Goal: Information Seeking & Learning: Learn about a topic

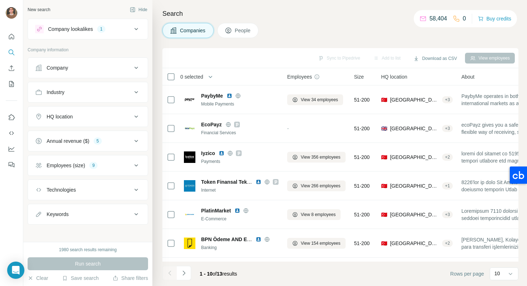
click at [105, 28] on div "1" at bounding box center [101, 29] width 8 height 6
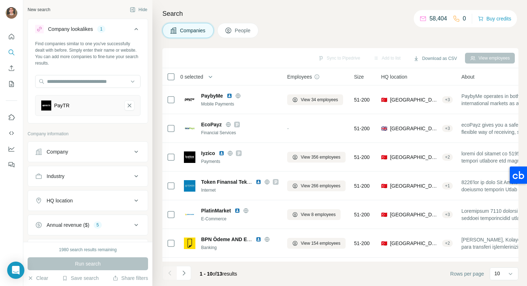
click at [199, 60] on div "Sync to Pipedrive Add to list Download as CSV View employees" at bounding box center [340, 58] width 349 height 13
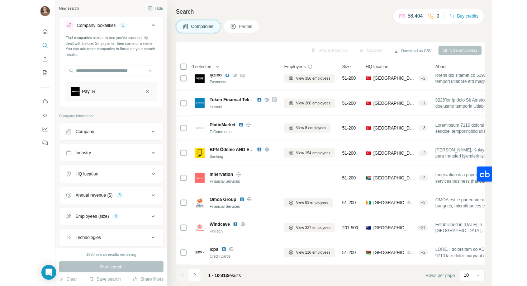
scroll to position [111, 0]
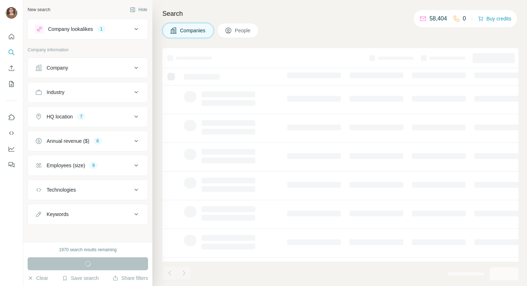
click at [138, 27] on icon at bounding box center [136, 29] width 9 height 9
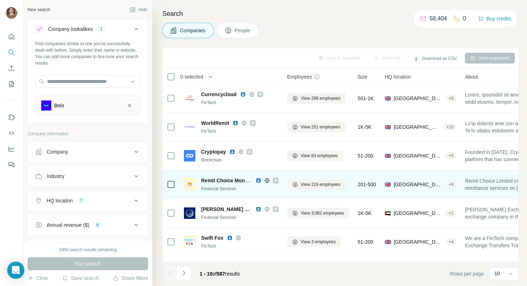
scroll to position [70, 0]
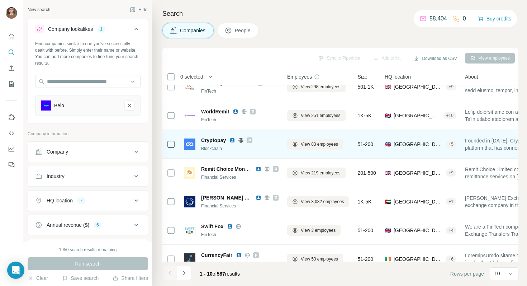
click at [234, 142] on img at bounding box center [233, 140] width 6 height 6
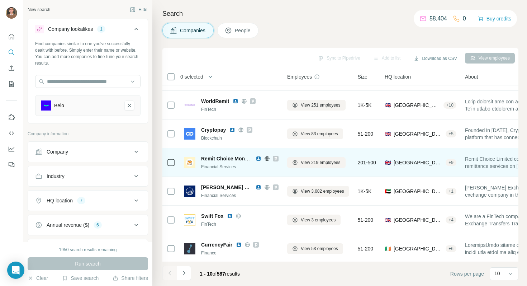
scroll to position [0, 0]
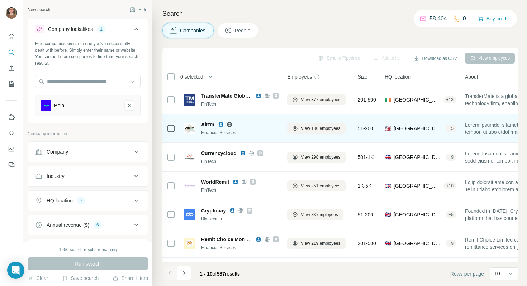
click at [222, 124] on img at bounding box center [221, 125] width 6 height 6
